Goal: Information Seeking & Learning: Learn about a topic

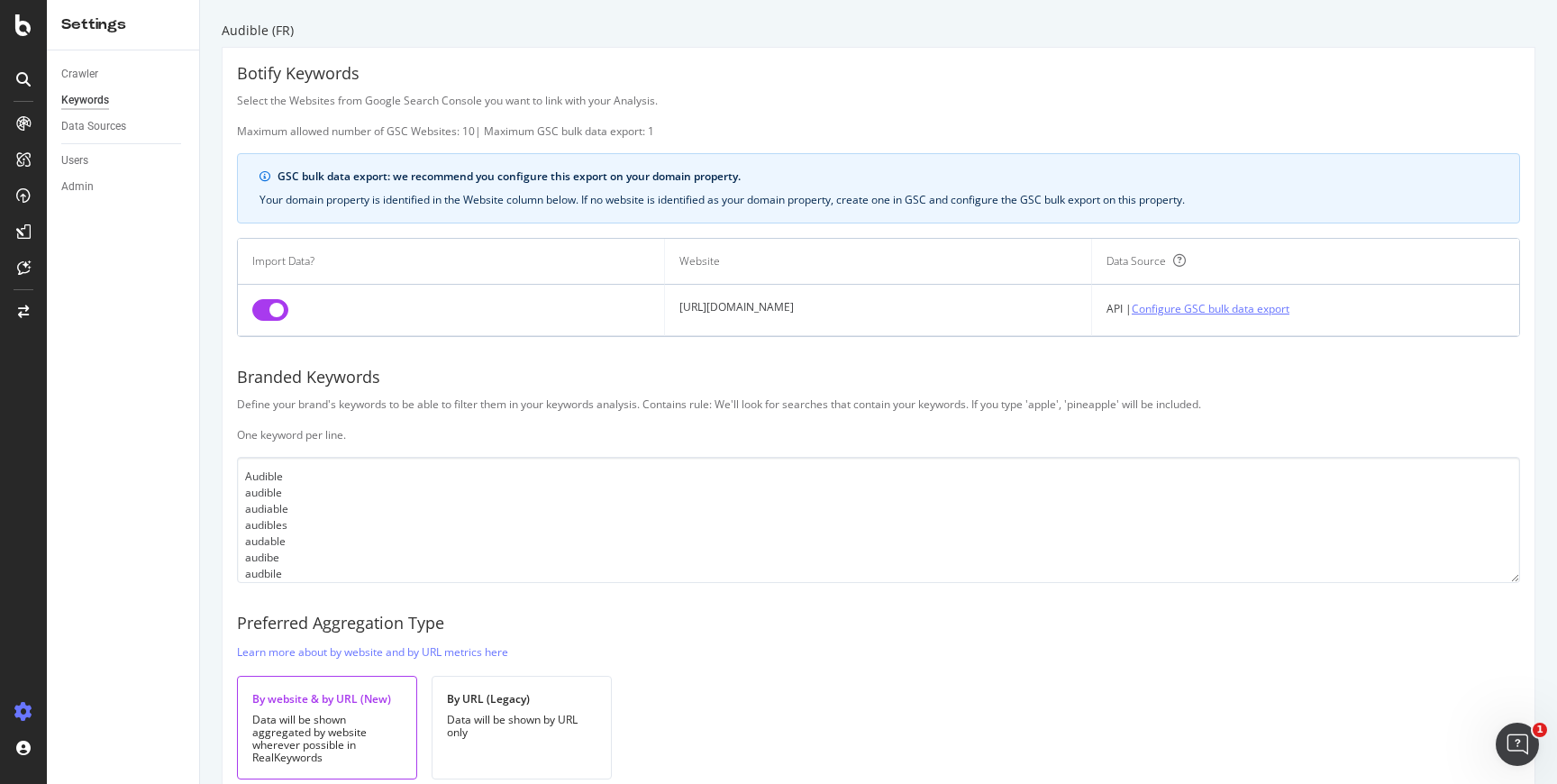
scroll to position [75, 0]
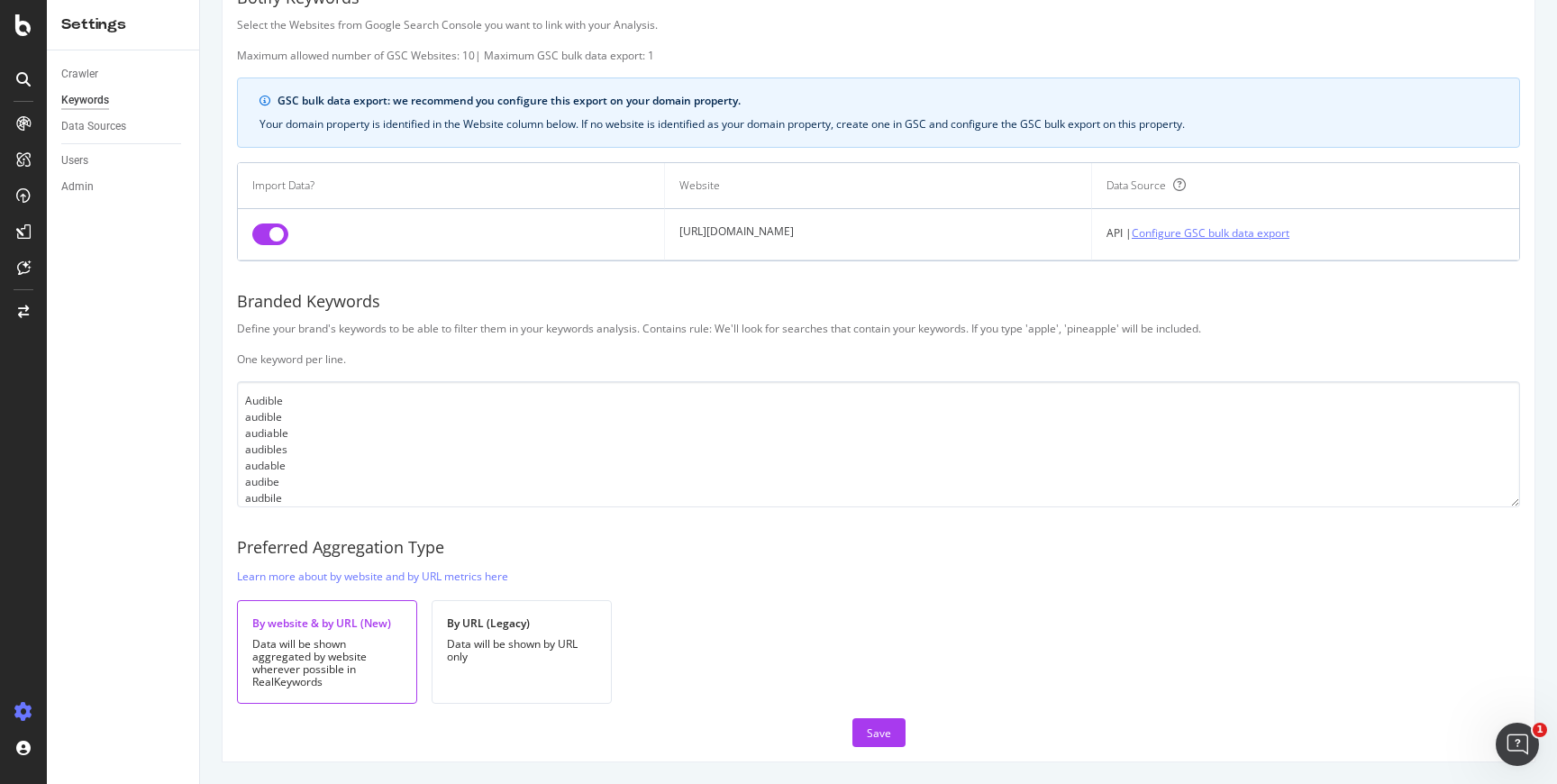
click at [1197, 236] on link "Configure GSC bulk data export" at bounding box center [1210, 233] width 158 height 19
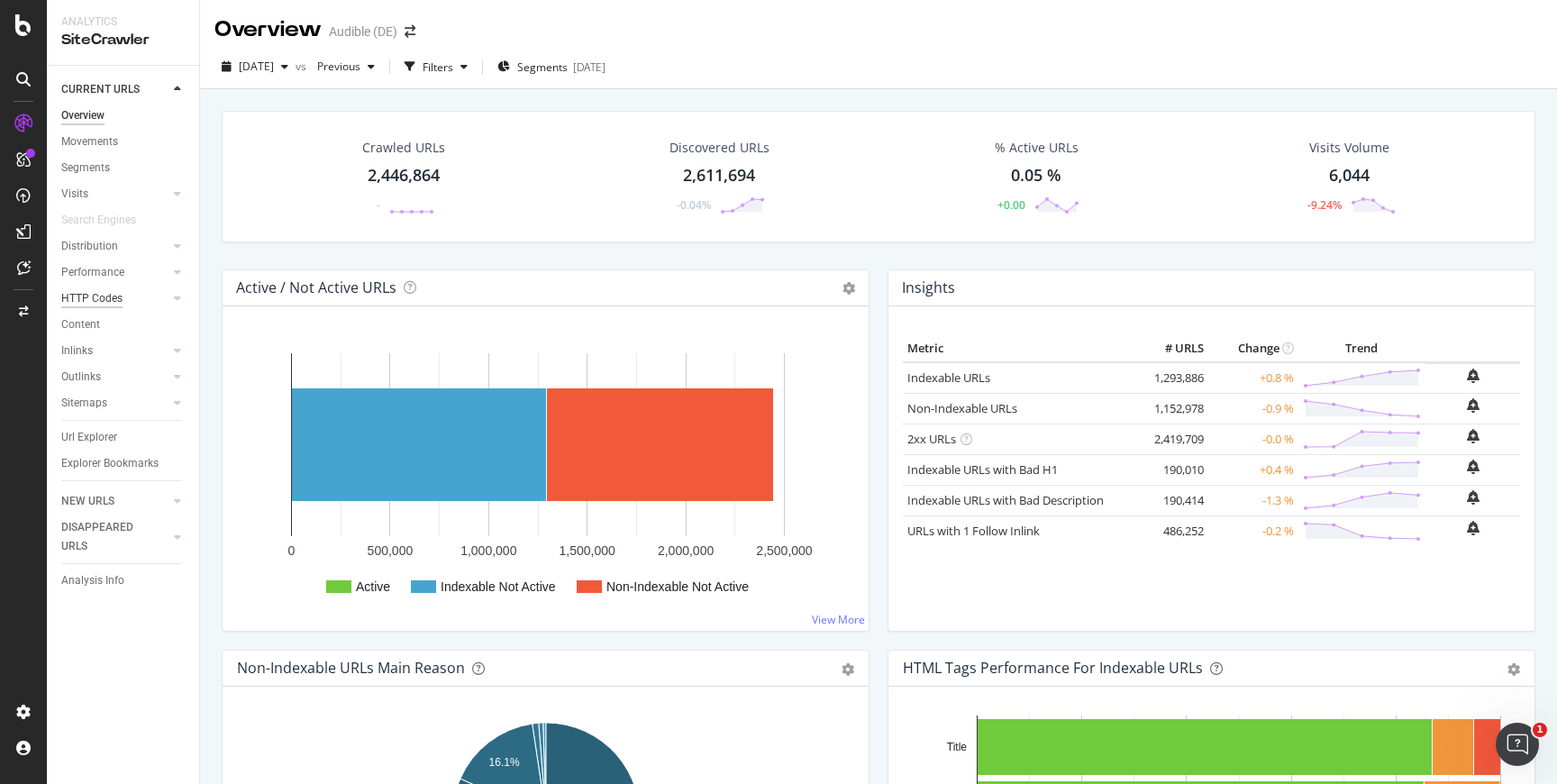
click at [107, 303] on div "HTTP Codes" at bounding box center [92, 299] width 62 height 19
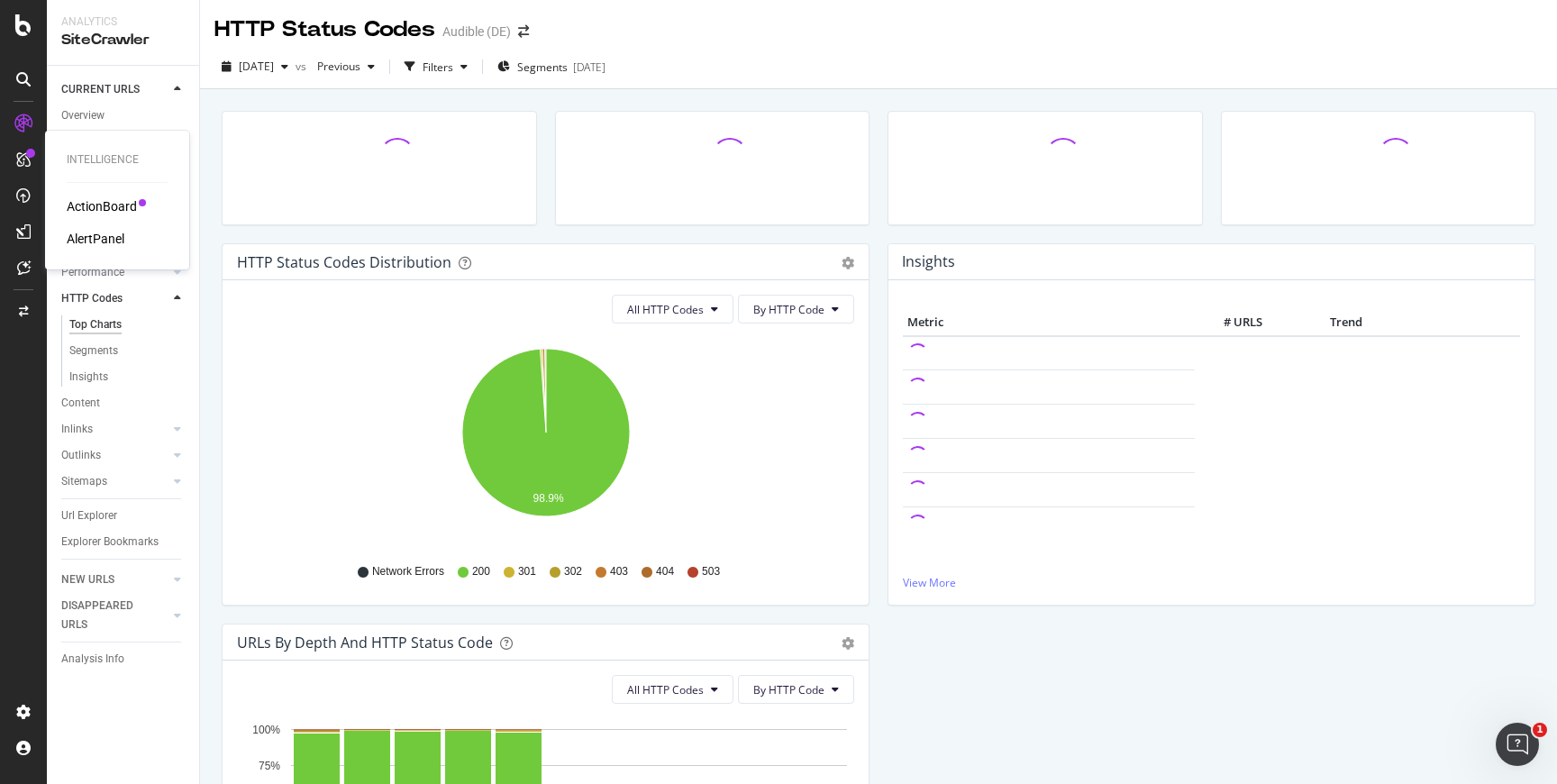
click at [97, 205] on div "ActionBoard" at bounding box center [102, 207] width 70 height 18
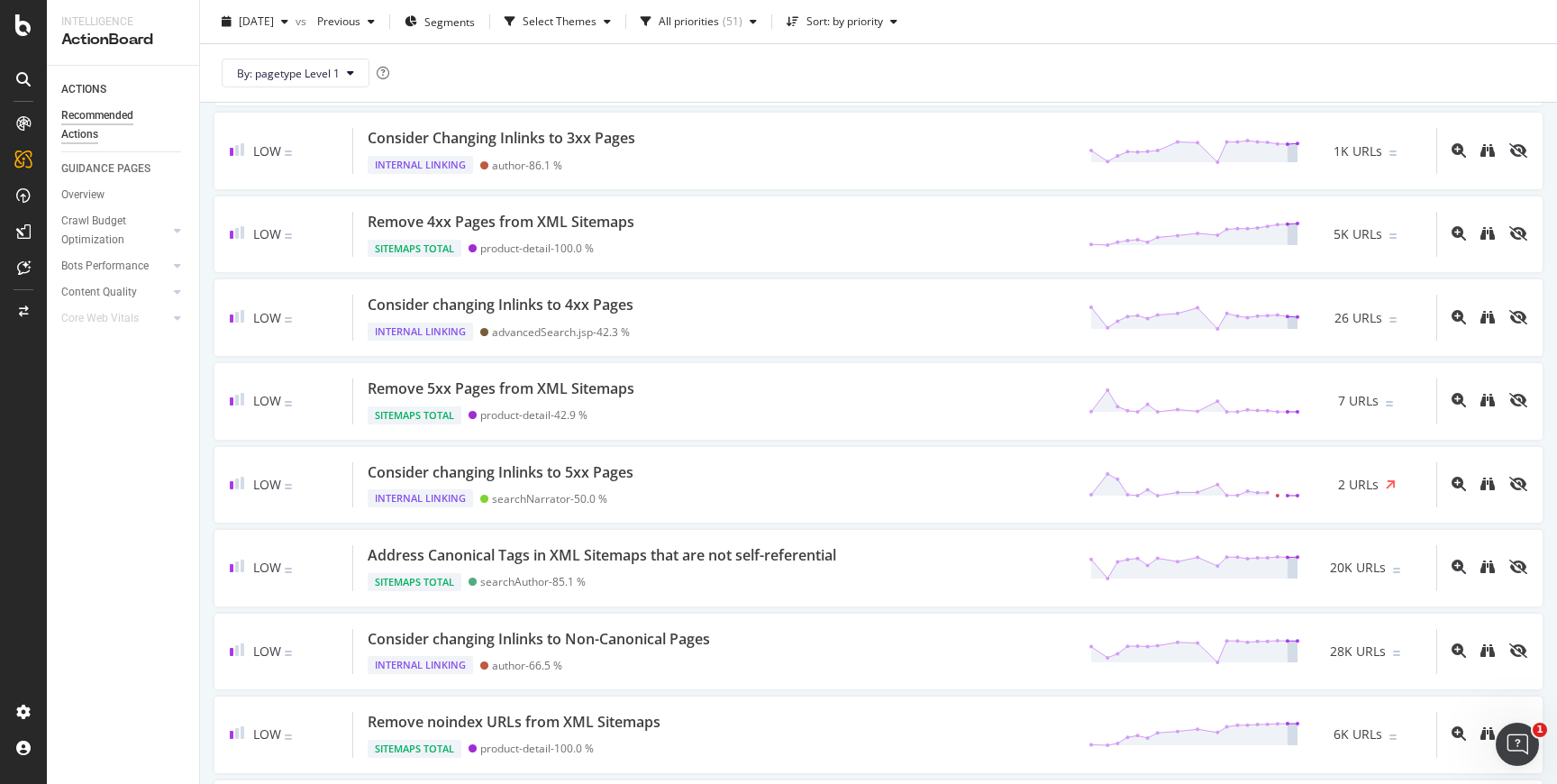
scroll to position [1944, 0]
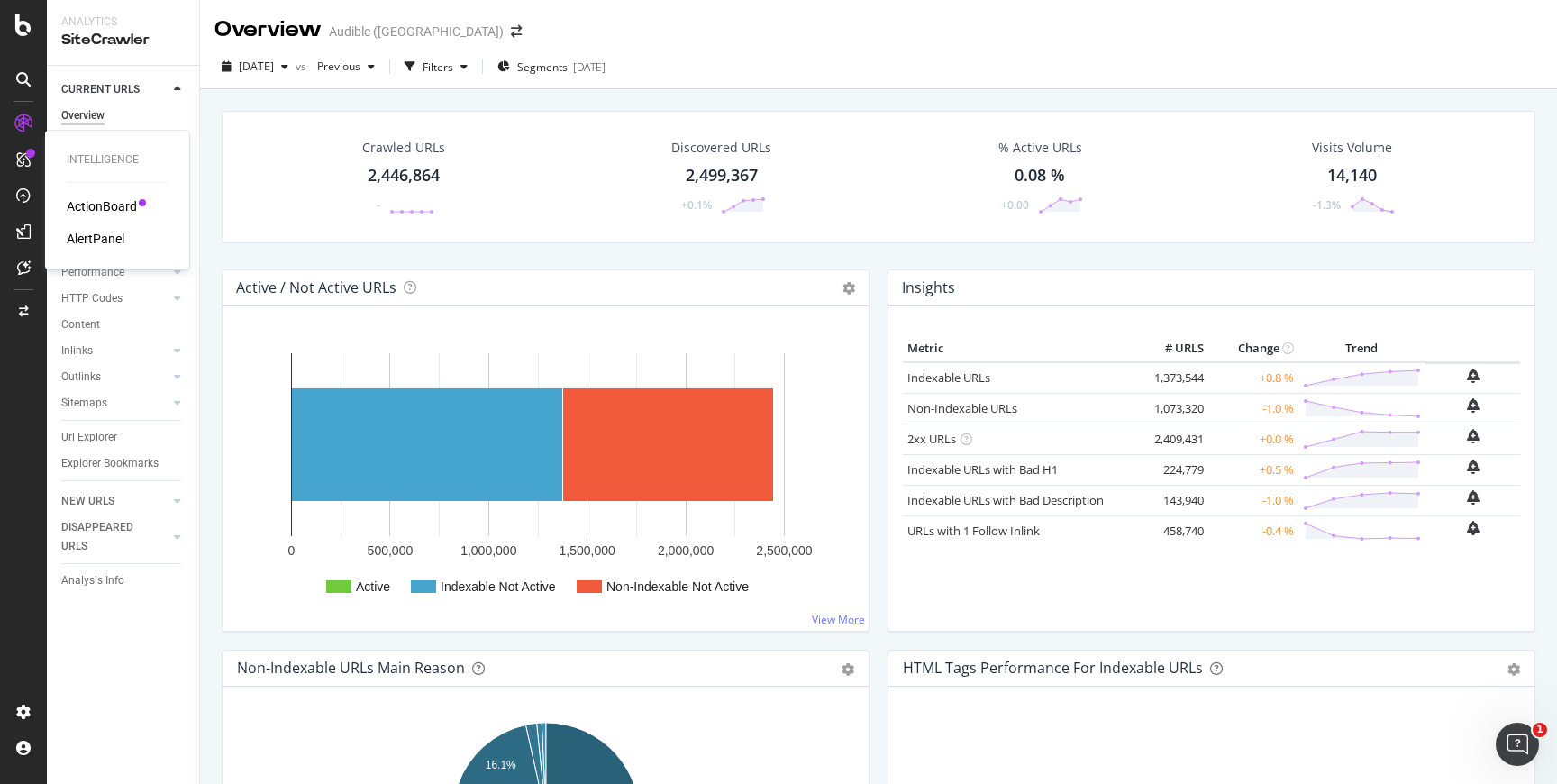
click at [117, 205] on div "ActionBoard" at bounding box center [102, 207] width 70 height 18
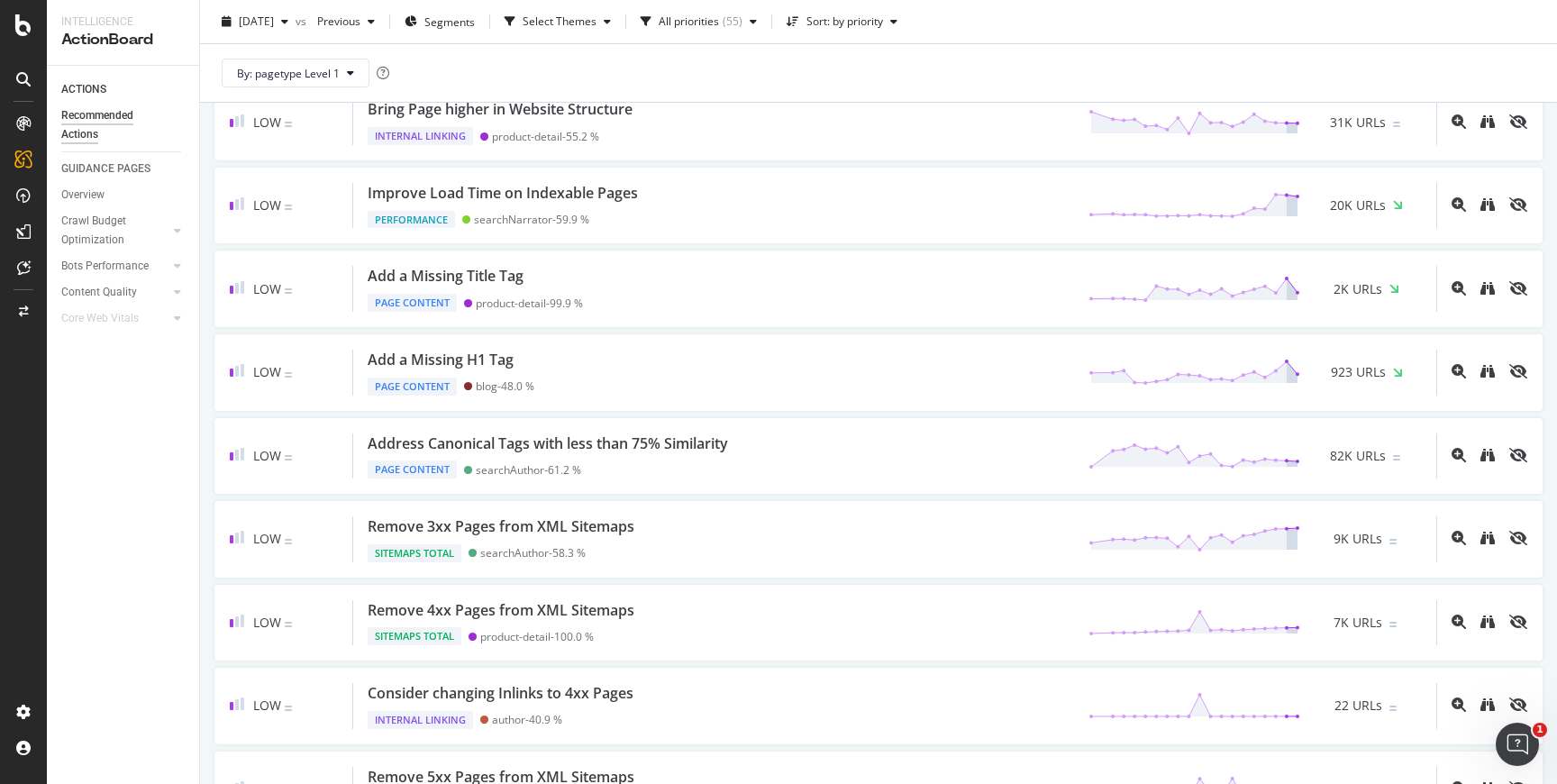
scroll to position [1970, 0]
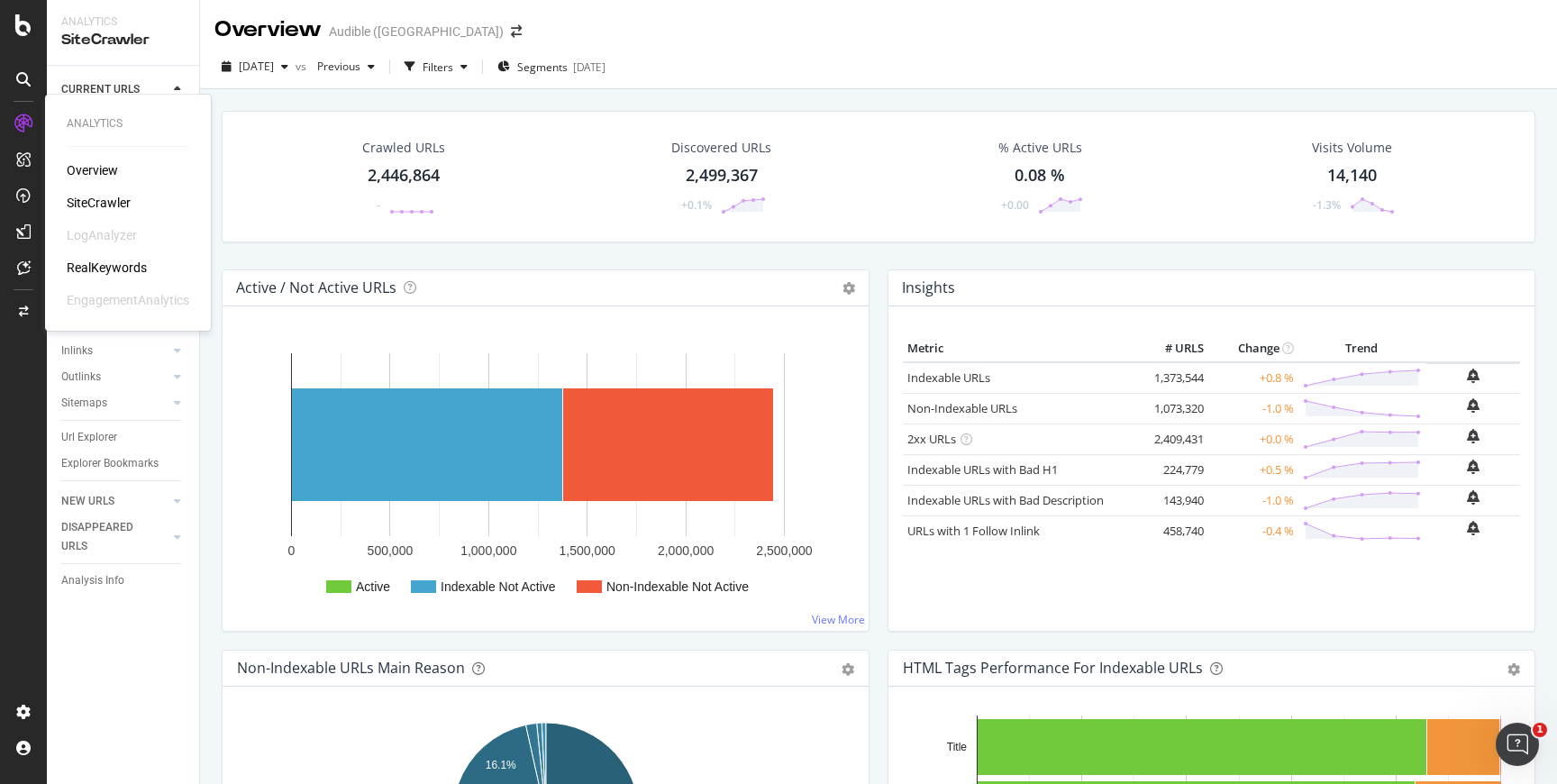
click at [97, 177] on div "Overview" at bounding box center [93, 170] width 51 height 18
click at [411, 22] on div "Overview Audible (UK)" at bounding box center [377, 29] width 325 height 30
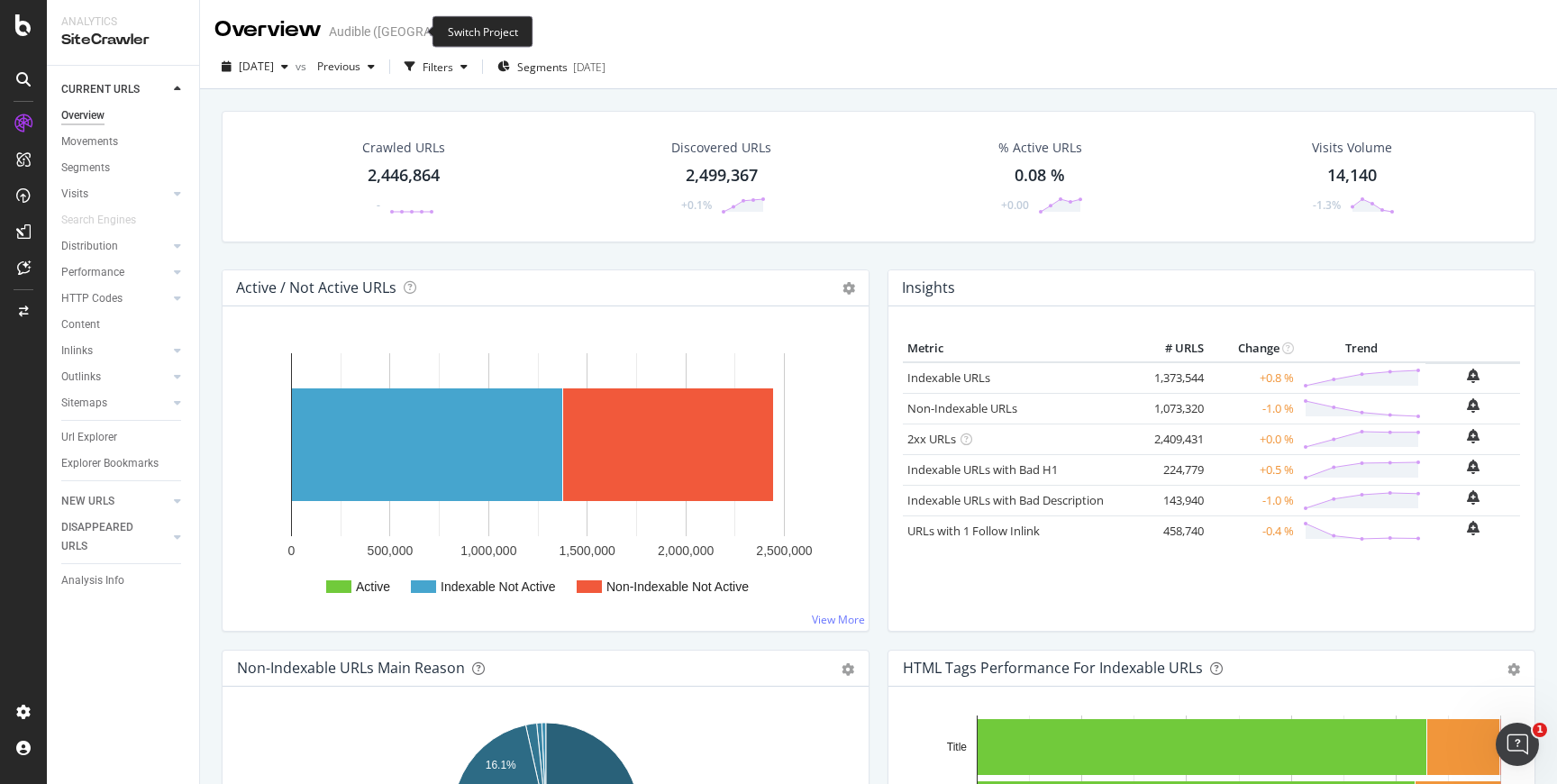
click at [511, 30] on icon "arrow-right-arrow-left" at bounding box center [517, 31] width 11 height 13
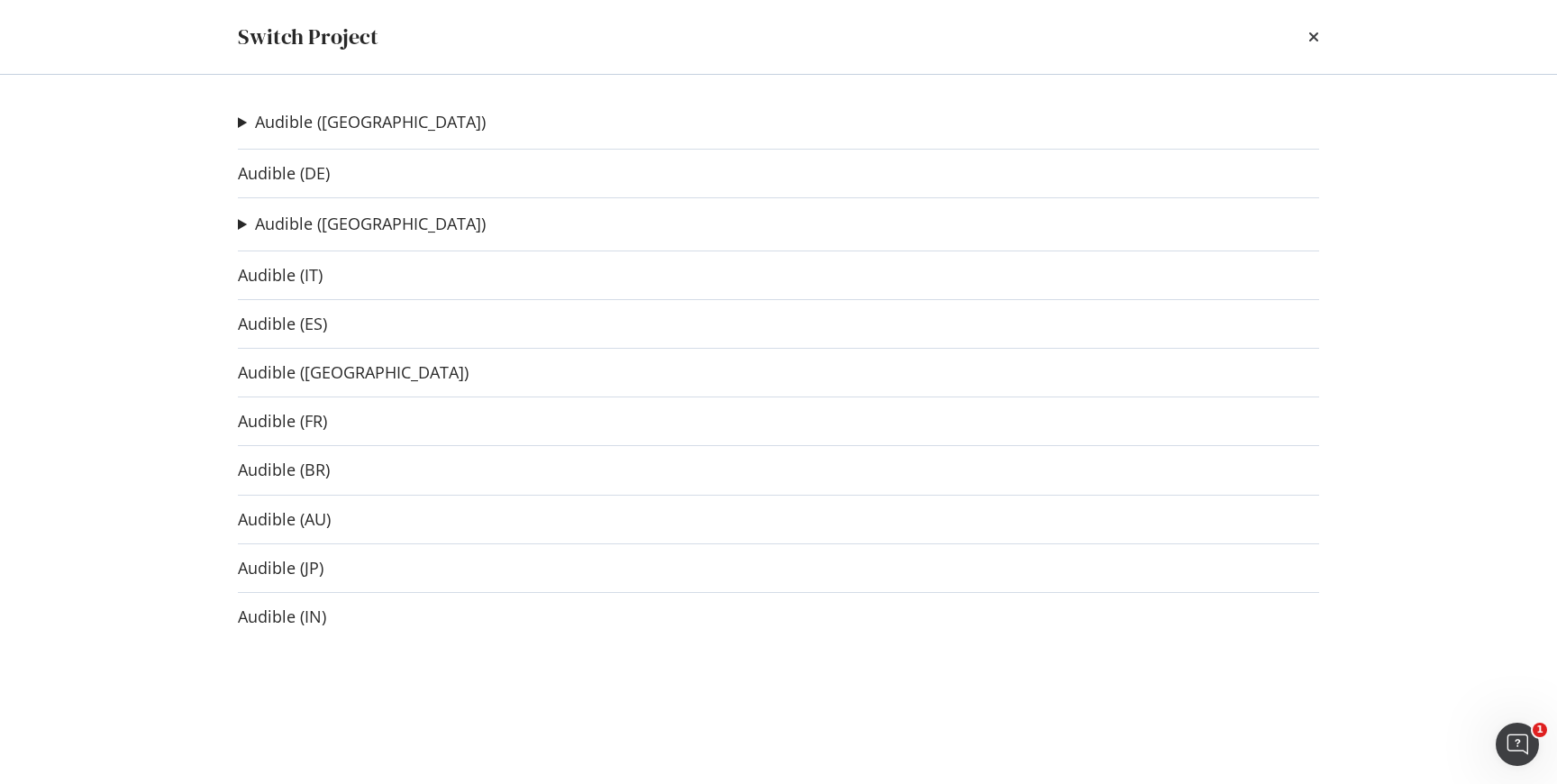
click at [244, 221] on summary "Audible (US)" at bounding box center [362, 223] width 248 height 23
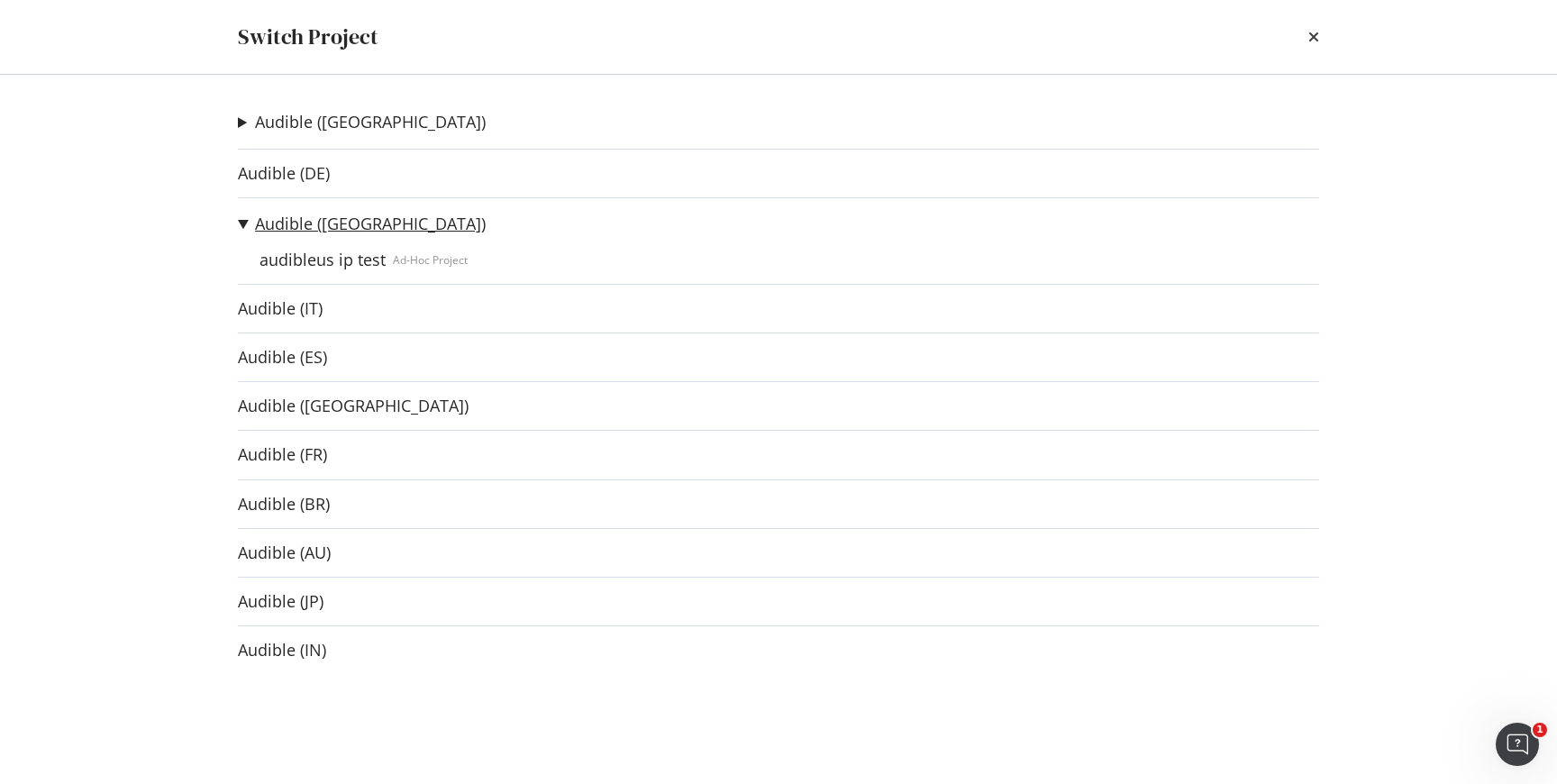
click at [327, 222] on link "Audible (US)" at bounding box center [369, 223] width 231 height 19
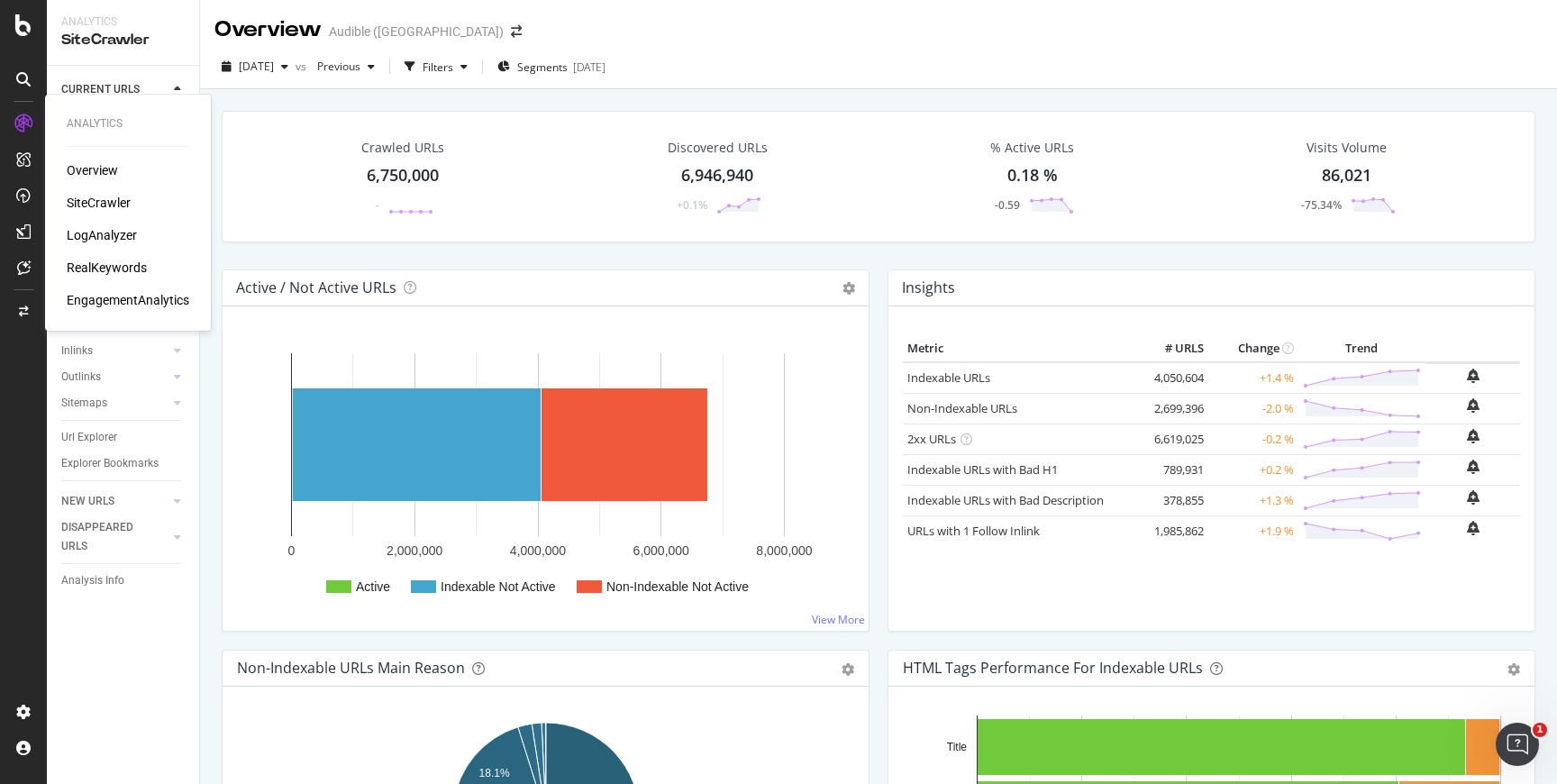
click at [125, 312] on div "Analytics Overview SiteCrawler LogAnalyzer RealKeywords EngagementAnalytics" at bounding box center [128, 212] width 152 height 229
click at [133, 300] on div "EngagementAnalytics" at bounding box center [128, 301] width 122 height 18
